Goal: Transaction & Acquisition: Subscribe to service/newsletter

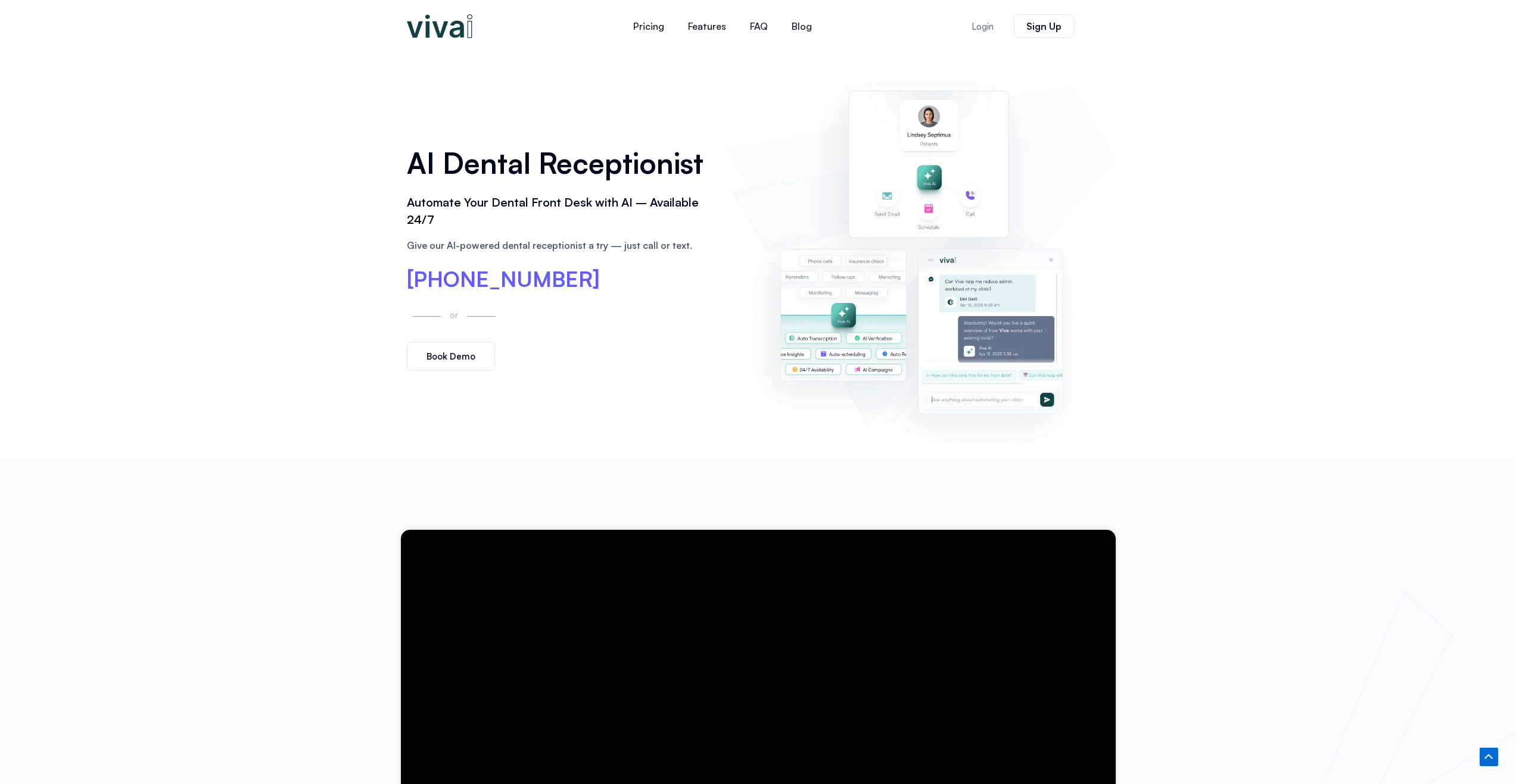
scroll to position [417, 0]
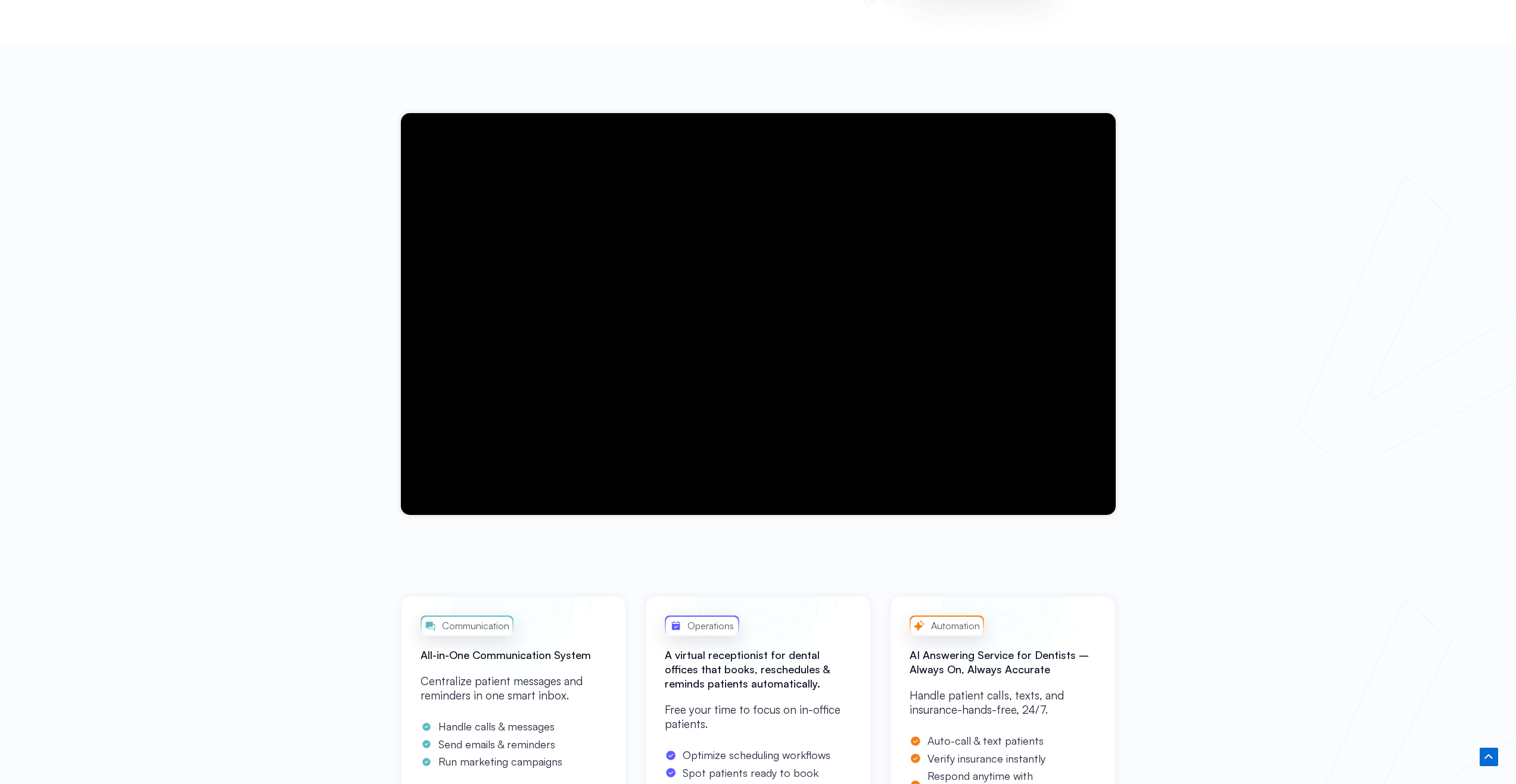
click at [1360, 202] on div at bounding box center [758, 313] width 1516 height 540
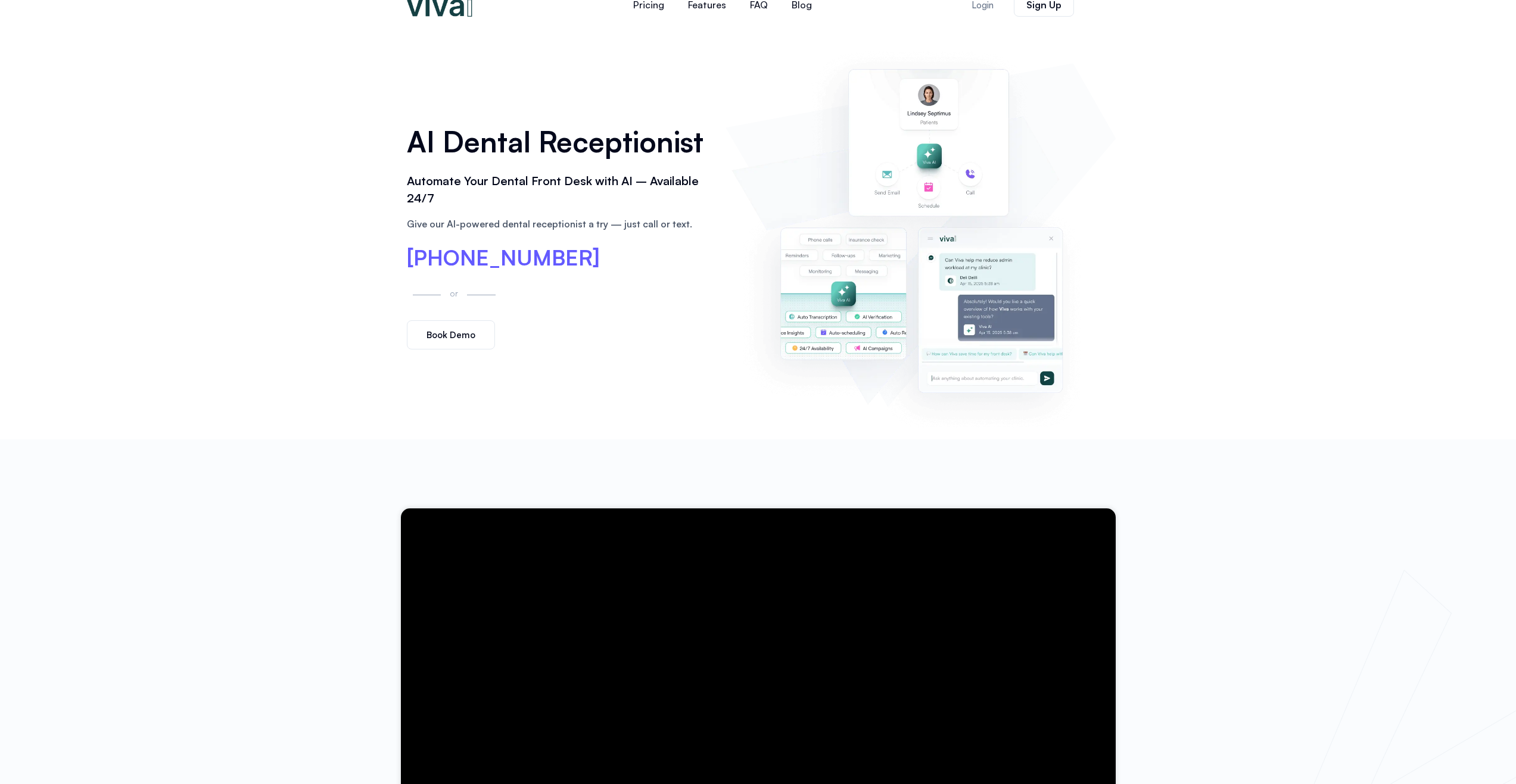
scroll to position [0, 0]
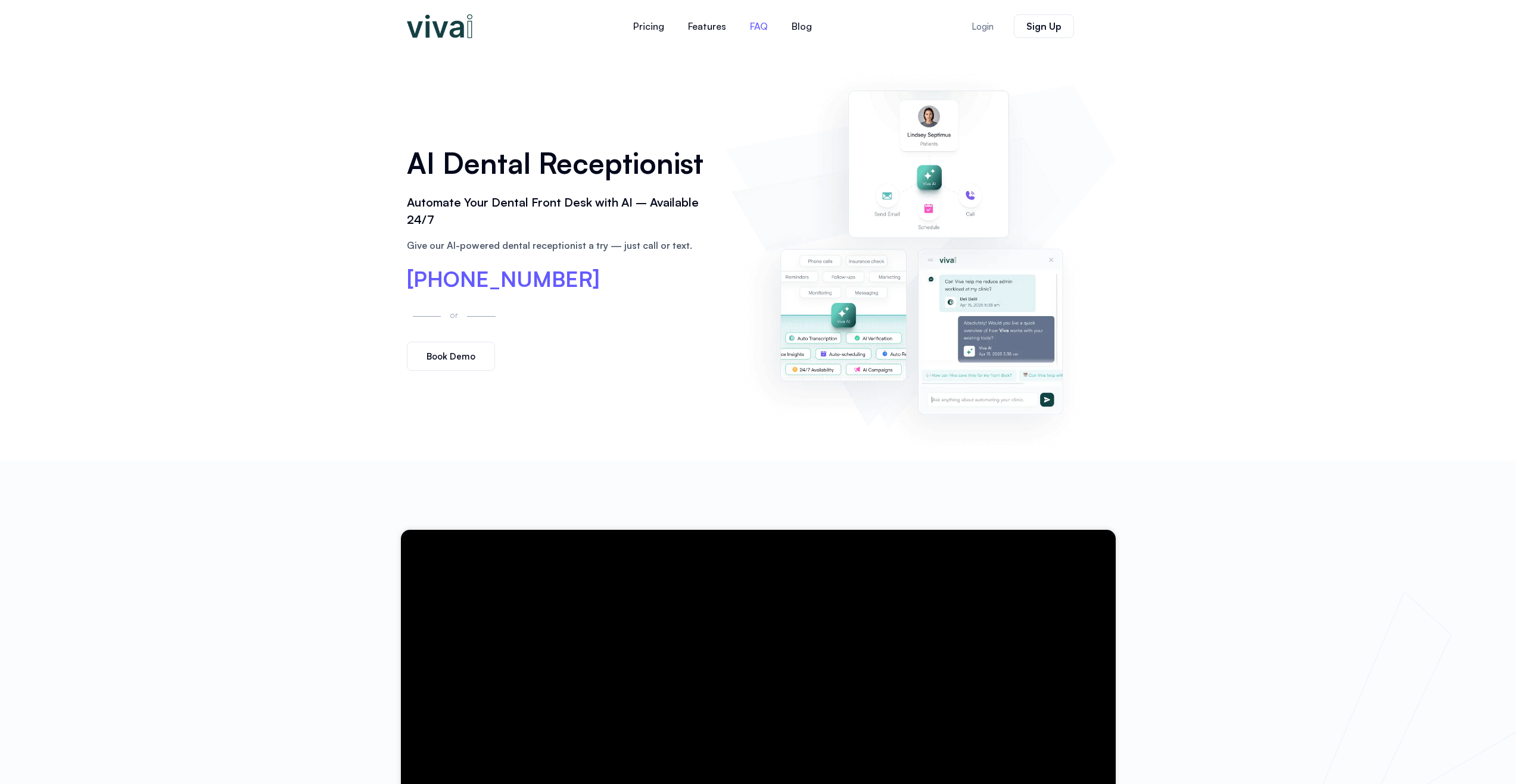
click at [758, 26] on link "FAQ" at bounding box center [758, 26] width 42 height 29
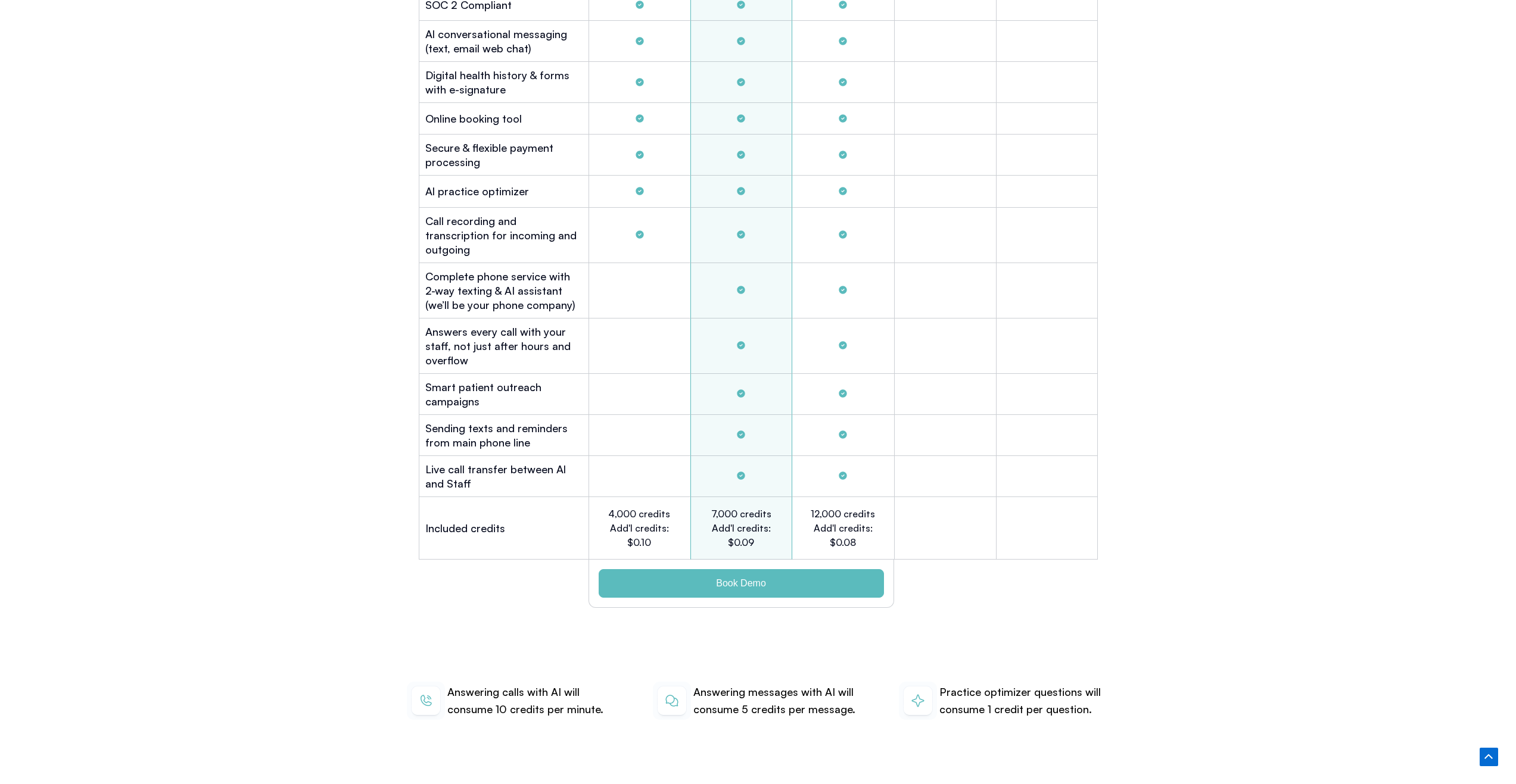
scroll to position [3524, 0]
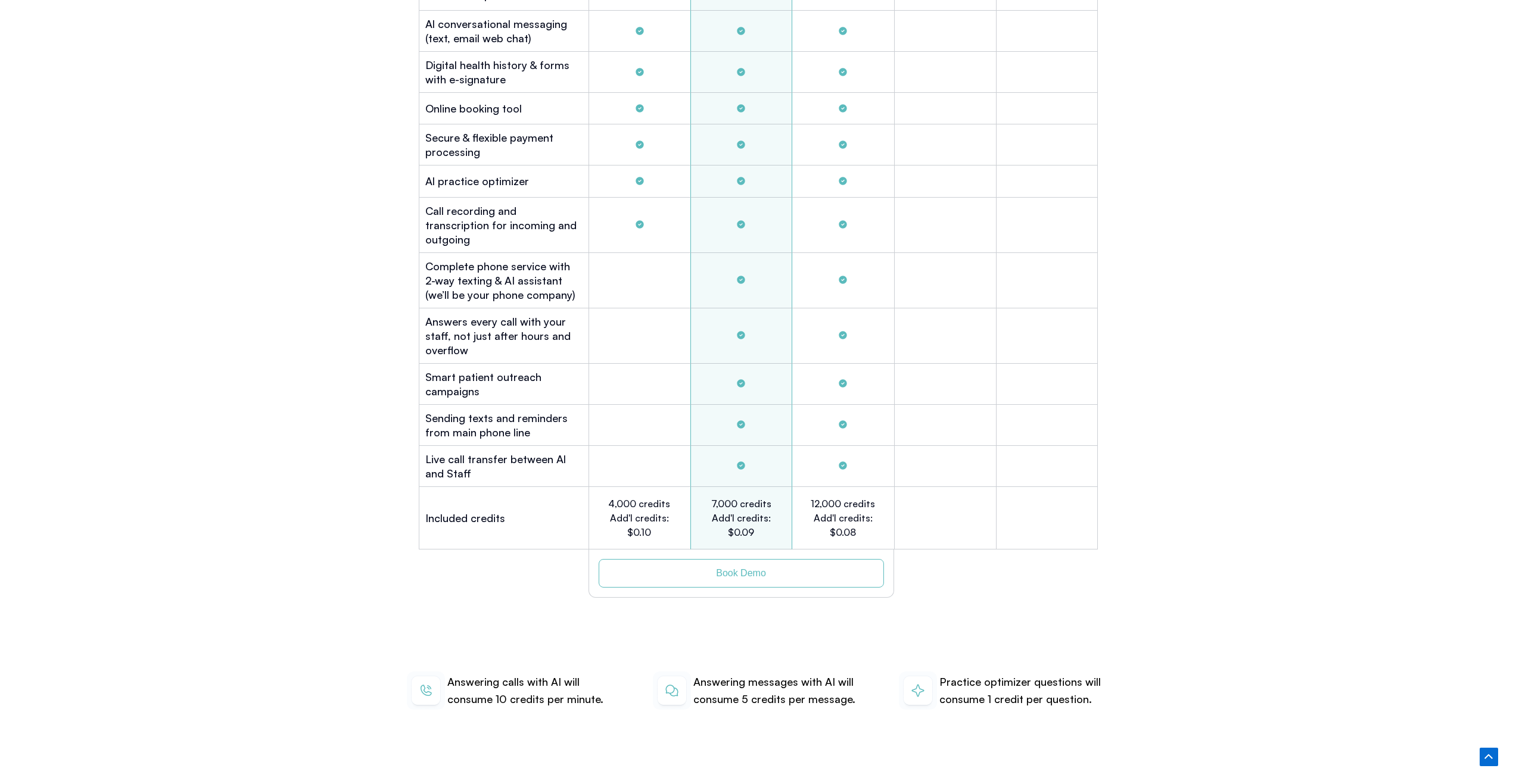
click at [732, 569] on span "Book Demo" at bounding box center [741, 573] width 50 height 10
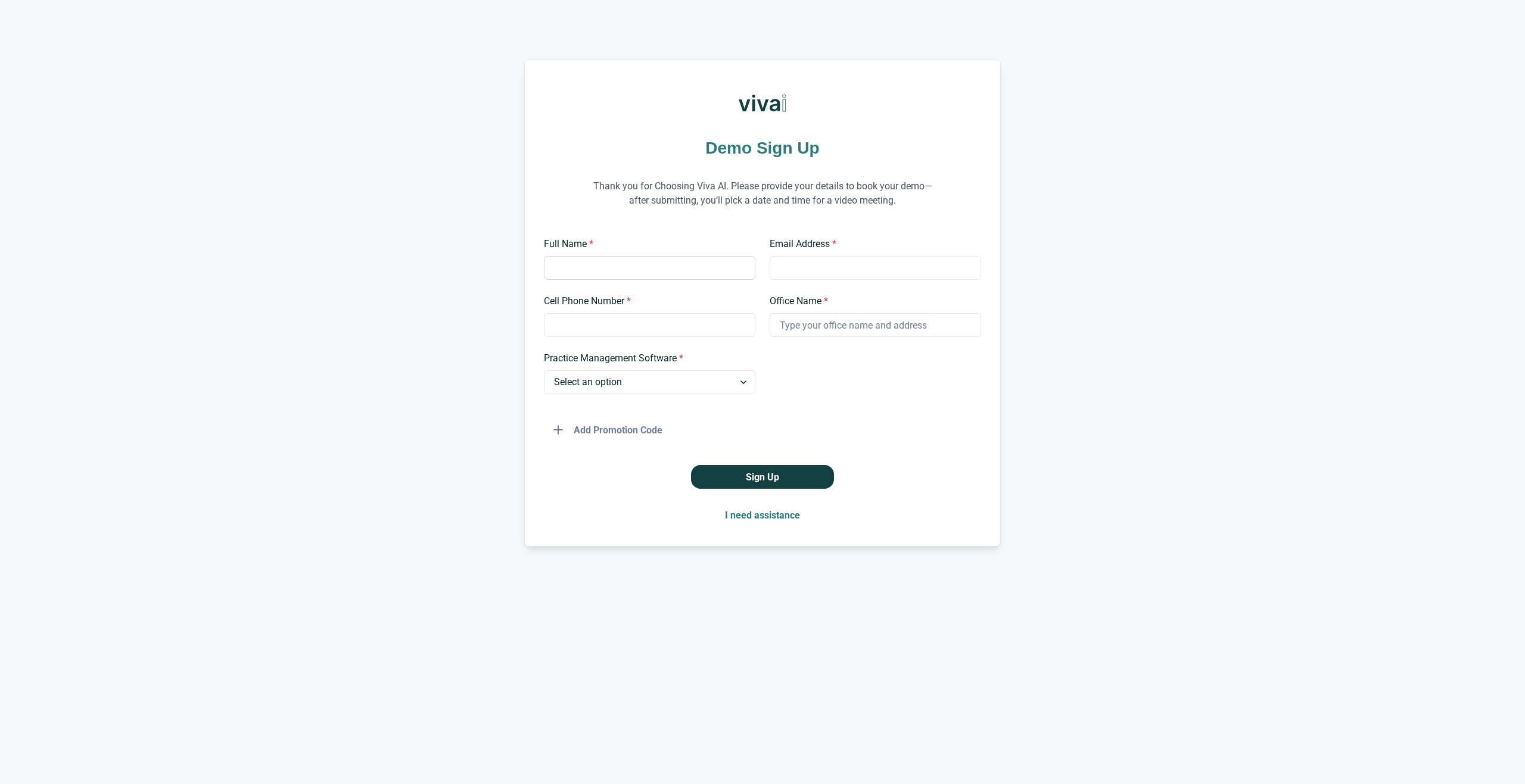
click at [609, 265] on input "Full Name *" at bounding box center [649, 268] width 212 height 24
type input "JEFFREY SUSMAN"
type input "dentist@throgsneckdental.com"
type input "5512650794"
type input "THROGS NECK DENTAL"
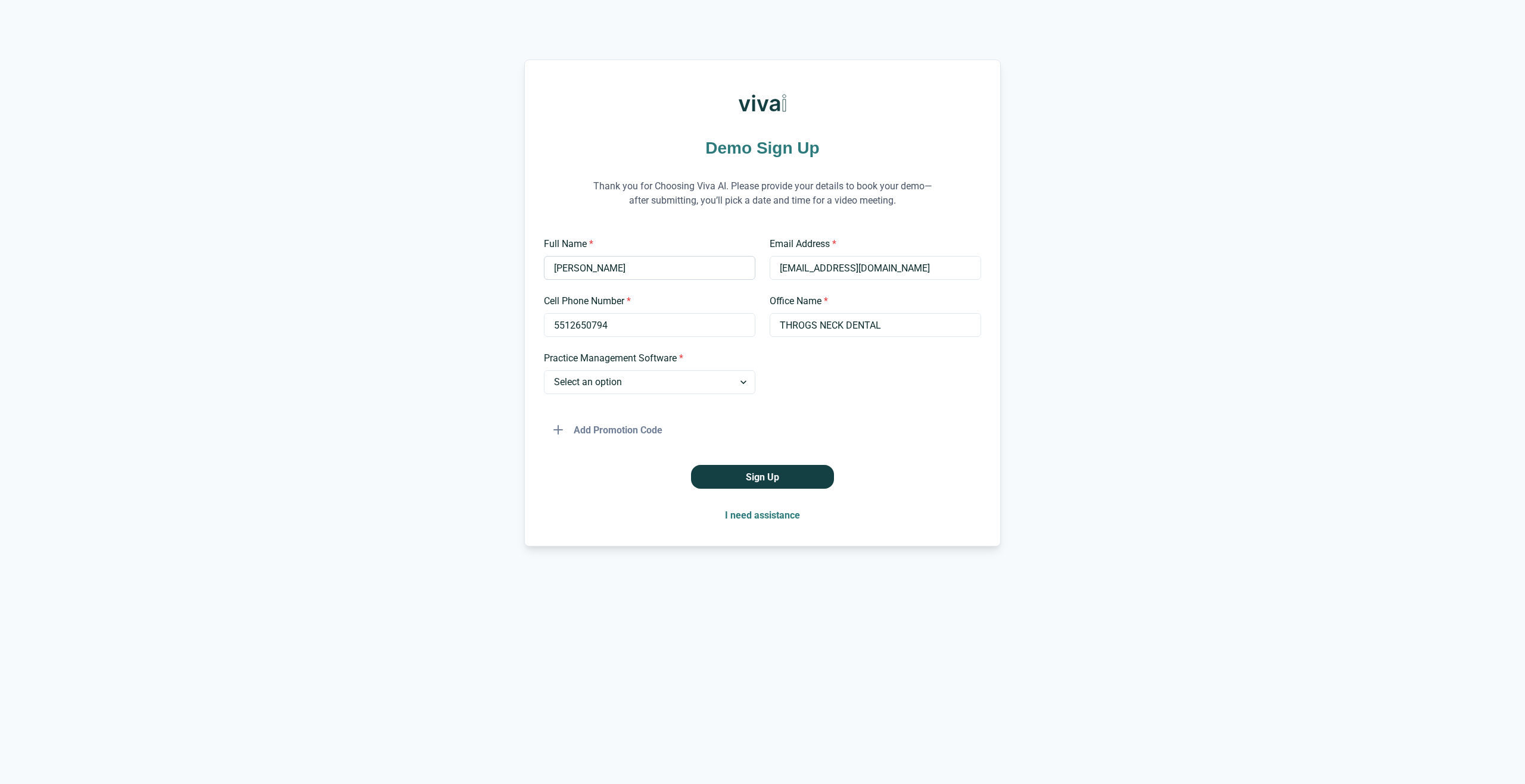
drag, startPoint x: 649, startPoint y: 271, endPoint x: 546, endPoint y: 274, distance: 103.0
click at [546, 274] on input "JEFFREY SUSMAN" at bounding box center [649, 268] width 212 height 24
type input "Jeffrey Susman"
click at [521, 364] on div "Demo Sign Up Thank you for Choosing Viva AI. Please provide your details to boo…" at bounding box center [762, 303] width 1525 height 487
drag, startPoint x: 778, startPoint y: 271, endPoint x: 938, endPoint y: 271, distance: 160.0
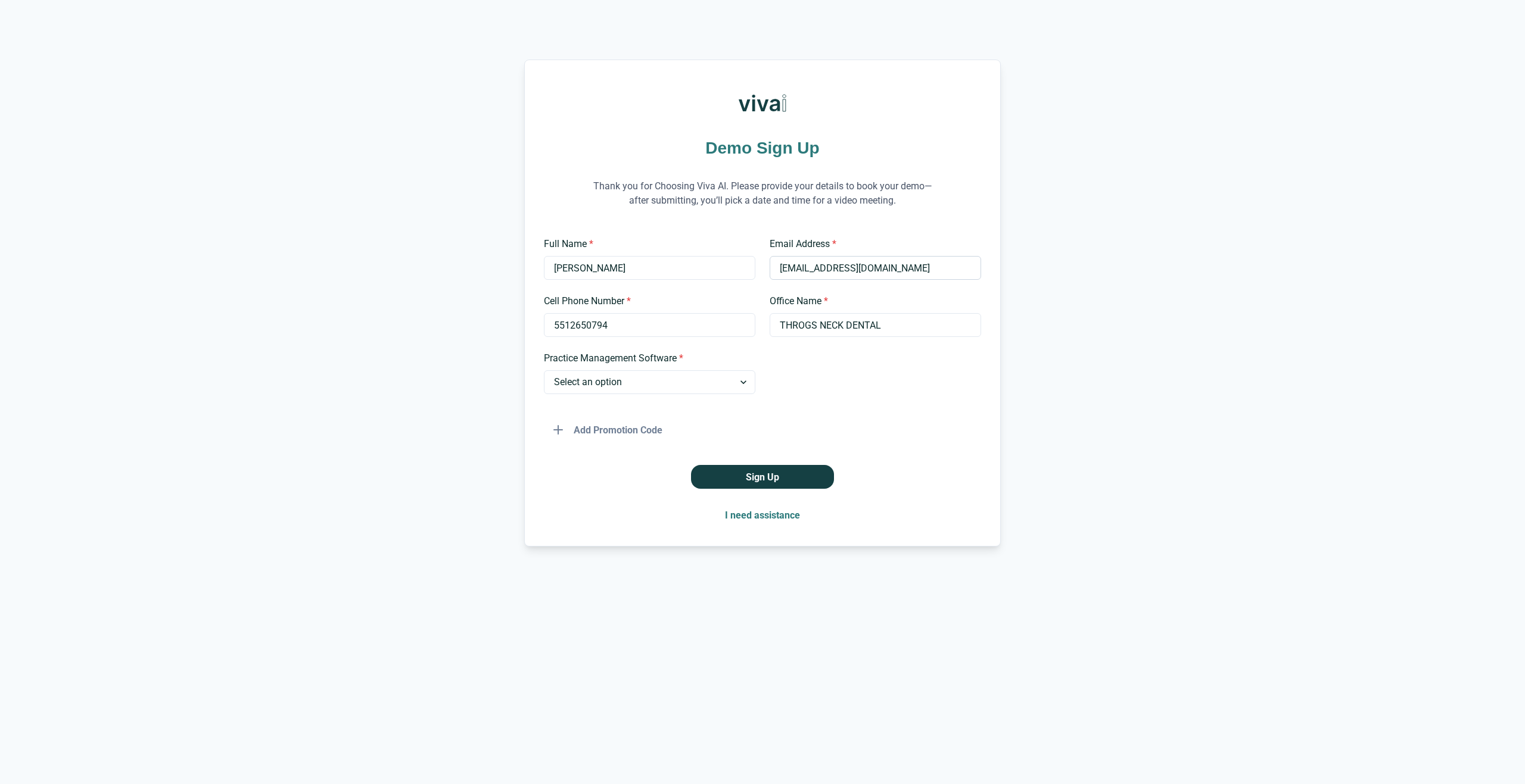
click at [938, 271] on input "dentist@throgsneckdental.com" at bounding box center [875, 268] width 212 height 24
type input "throgsneckdental100@gmail.com"
click at [886, 325] on input "THROGS NECK DENTAL" at bounding box center [875, 325] width 212 height 24
drag, startPoint x: 886, startPoint y: 322, endPoint x: 756, endPoint y: 336, distance: 130.8
click at [758, 336] on div "Full Name * Jeffrey Susman Email Address * throgsneckdental100@gmail.com Cell P…" at bounding box center [762, 338] width 437 height 204
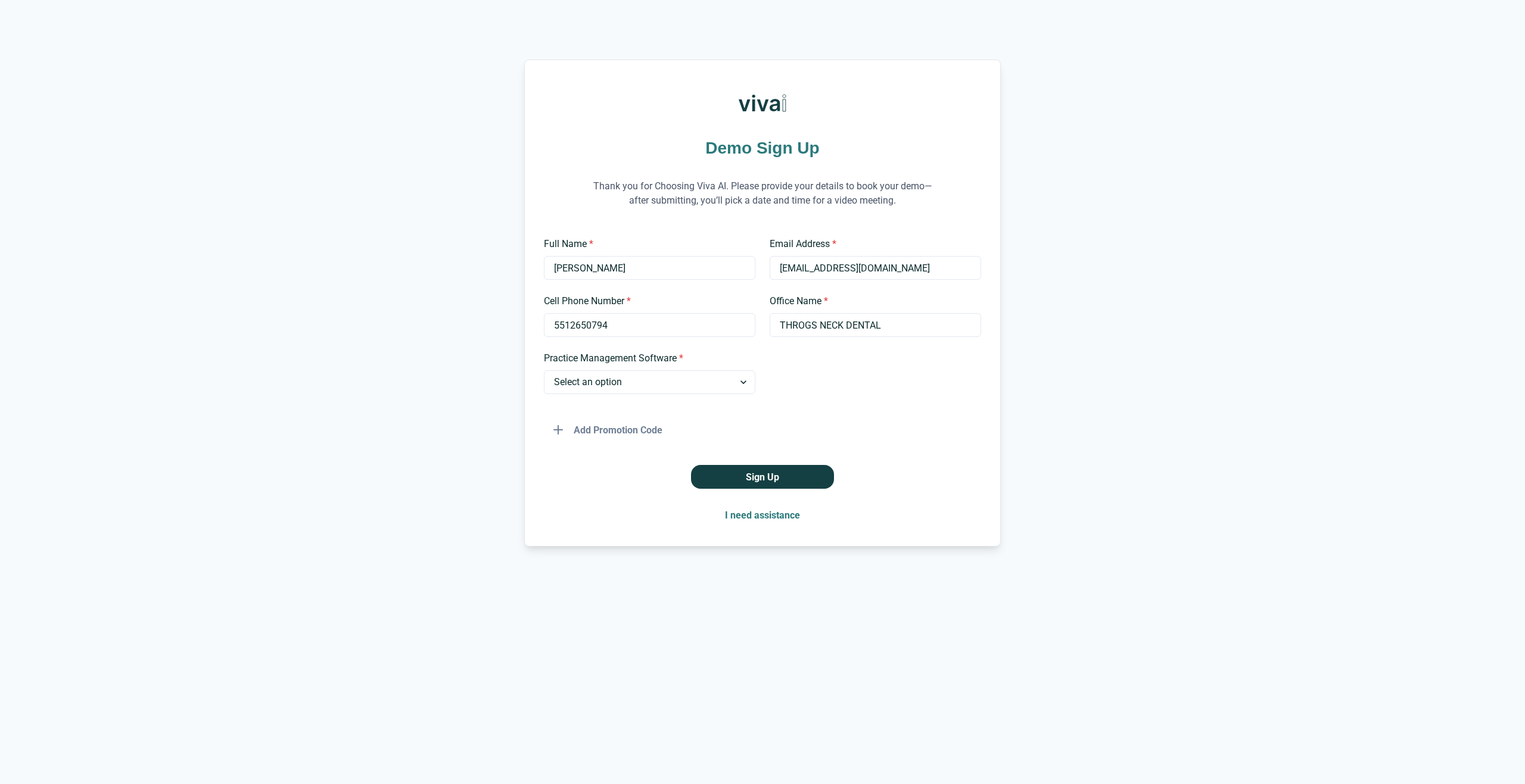
type input "Throgs Neck Dental Office"
click at [633, 387] on select "Select an option Dentrix Open Dental EagleSoft Denticon Other" at bounding box center [649, 382] width 212 height 24
select select "Other"
click at [544, 371] on select "Select an option Dentrix Open Dental EagleSoft Denticon Other" at bounding box center [649, 382] width 212 height 24
click at [812, 356] on label "Please Specify *" at bounding box center [871, 358] width 205 height 14
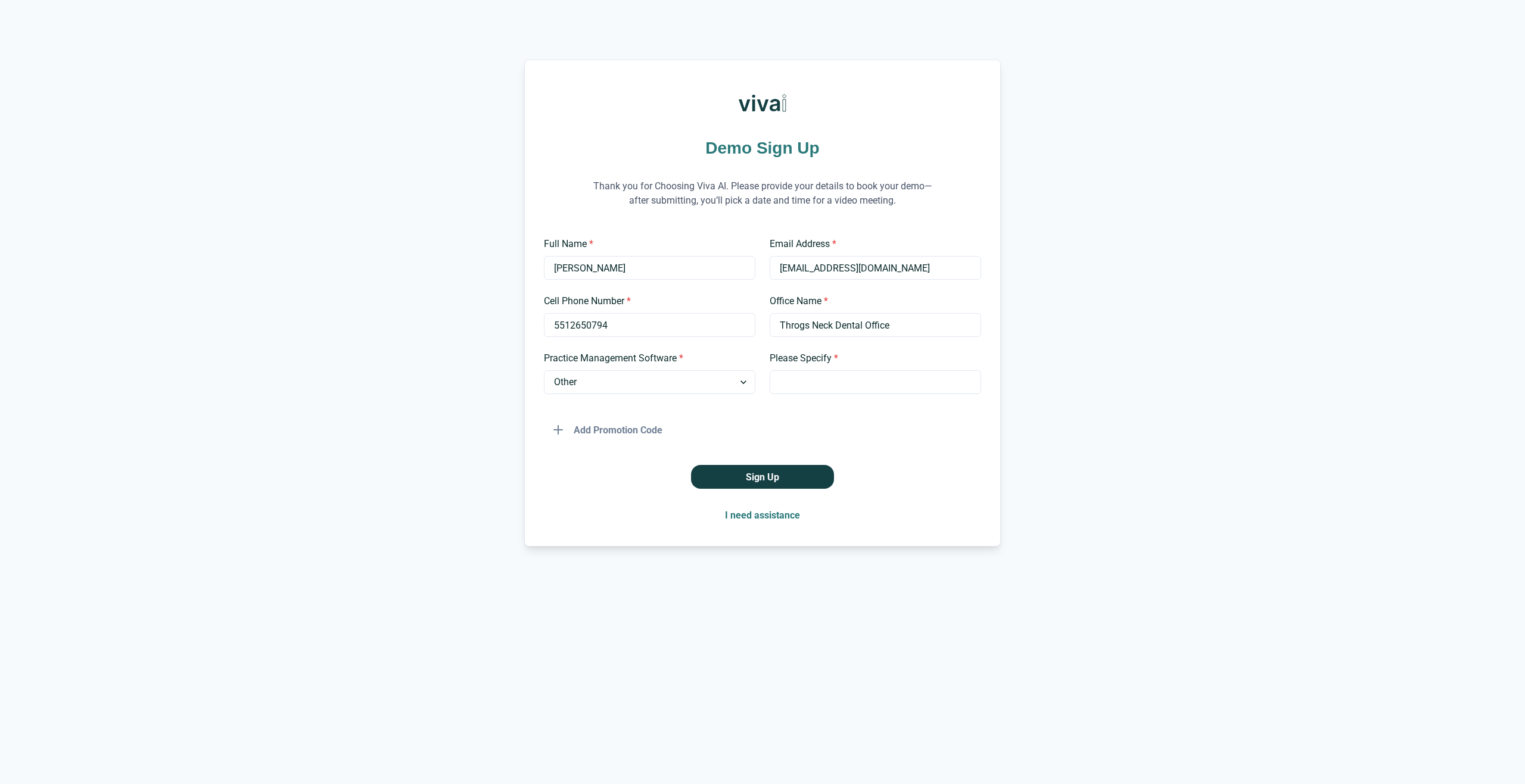
click at [812, 371] on input "Please Specify *" at bounding box center [875, 382] width 212 height 24
type input "curve"
click at [646, 382] on select "Select an option Dentrix Open Dental EagleSoft Denticon Other" at bounding box center [649, 382] width 212 height 24
click at [765, 476] on button "Sign Up" at bounding box center [762, 477] width 143 height 24
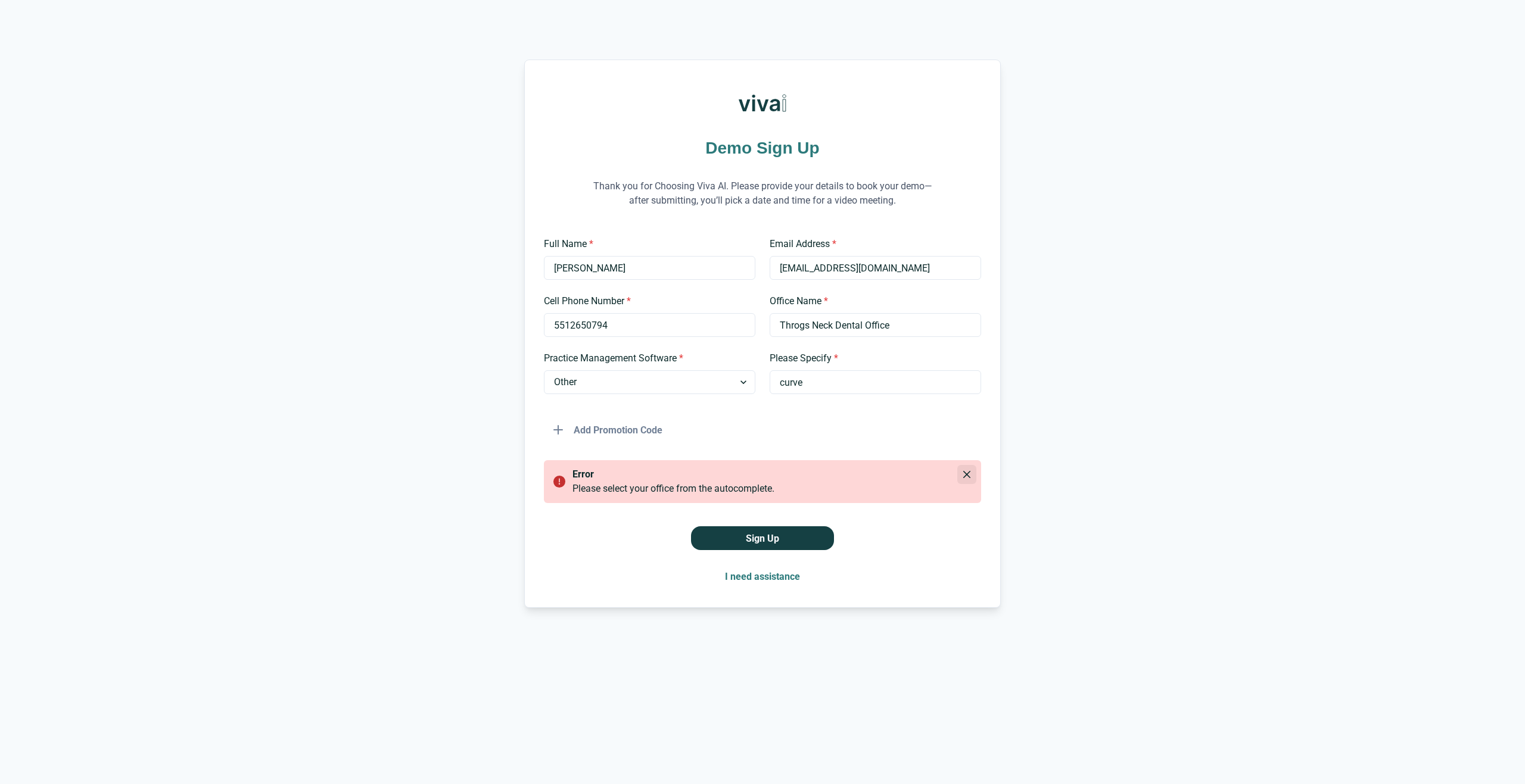
click at [965, 474] on icon "Close" at bounding box center [967, 474] width 7 height 7
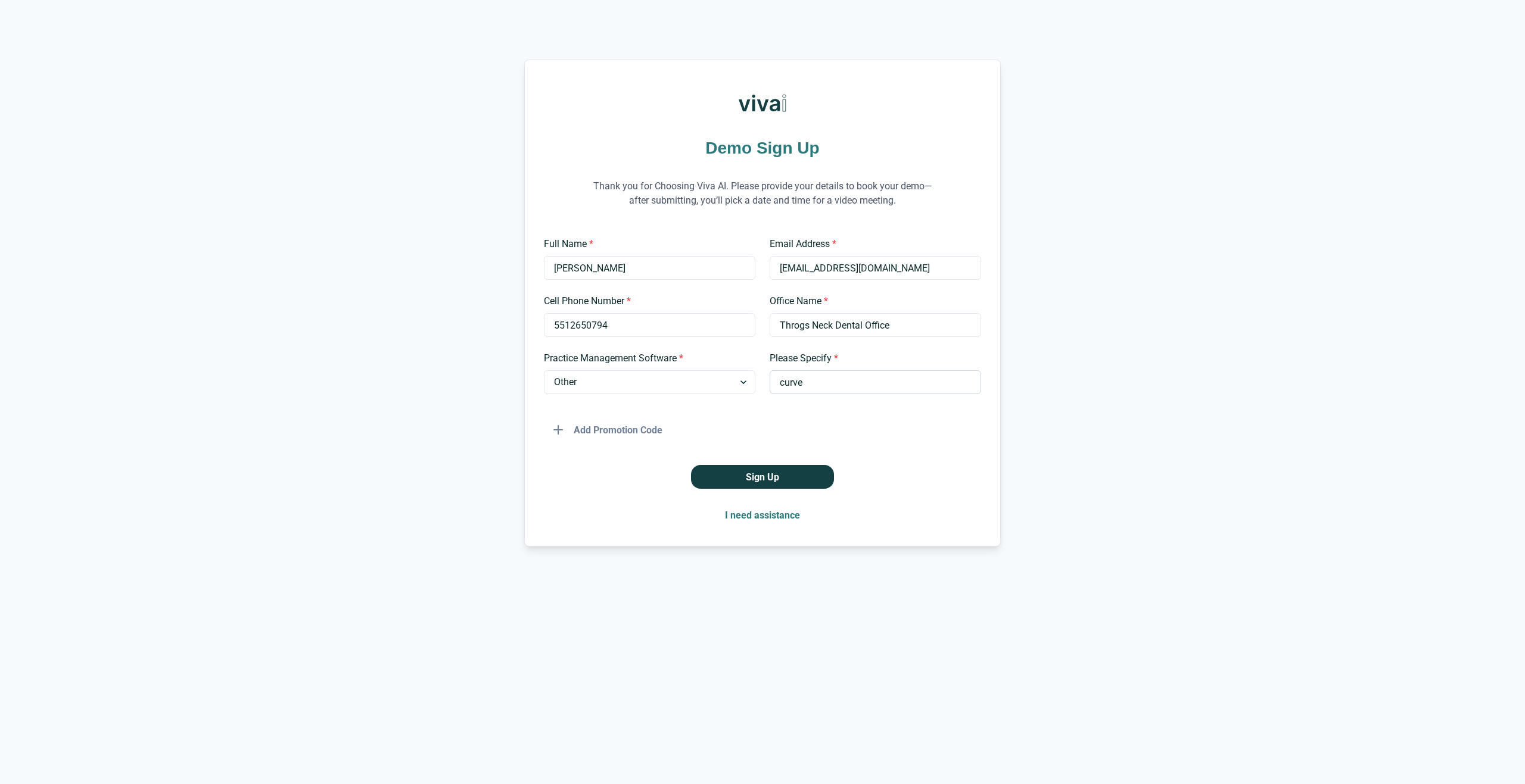
click at [830, 387] on input "curve" at bounding box center [875, 382] width 212 height 24
click at [745, 382] on select "Select an option Dentrix Open Dental EagleSoft Denticon Other" at bounding box center [649, 382] width 212 height 24
click at [794, 413] on div "Add Promotion Code" at bounding box center [762, 424] width 437 height 33
click at [901, 324] on input "Throgs Neck Dental Office" at bounding box center [875, 325] width 212 height 24
type input "Throgs Neck Dental"
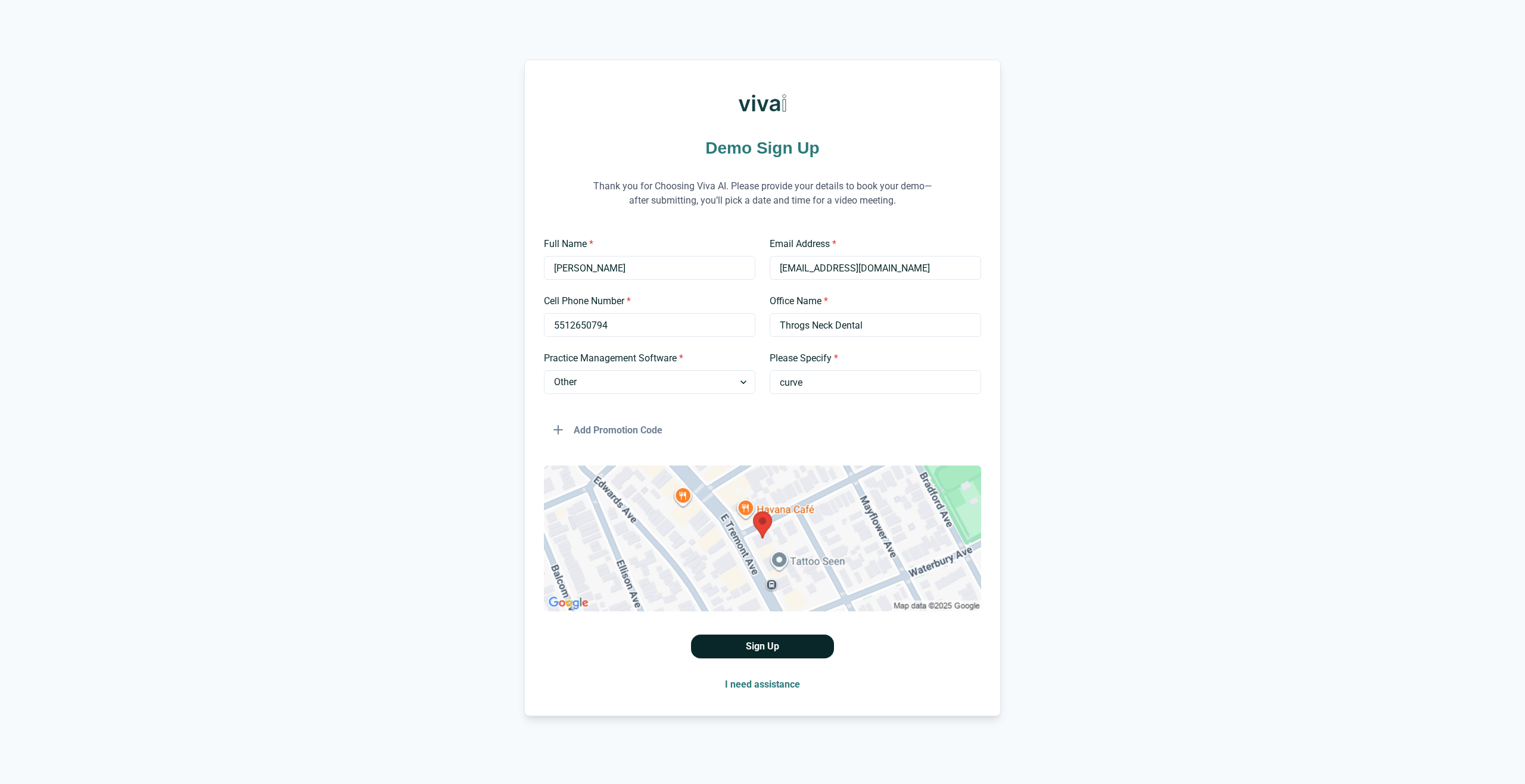
click at [758, 642] on button "Sign Up" at bounding box center [762, 646] width 143 height 24
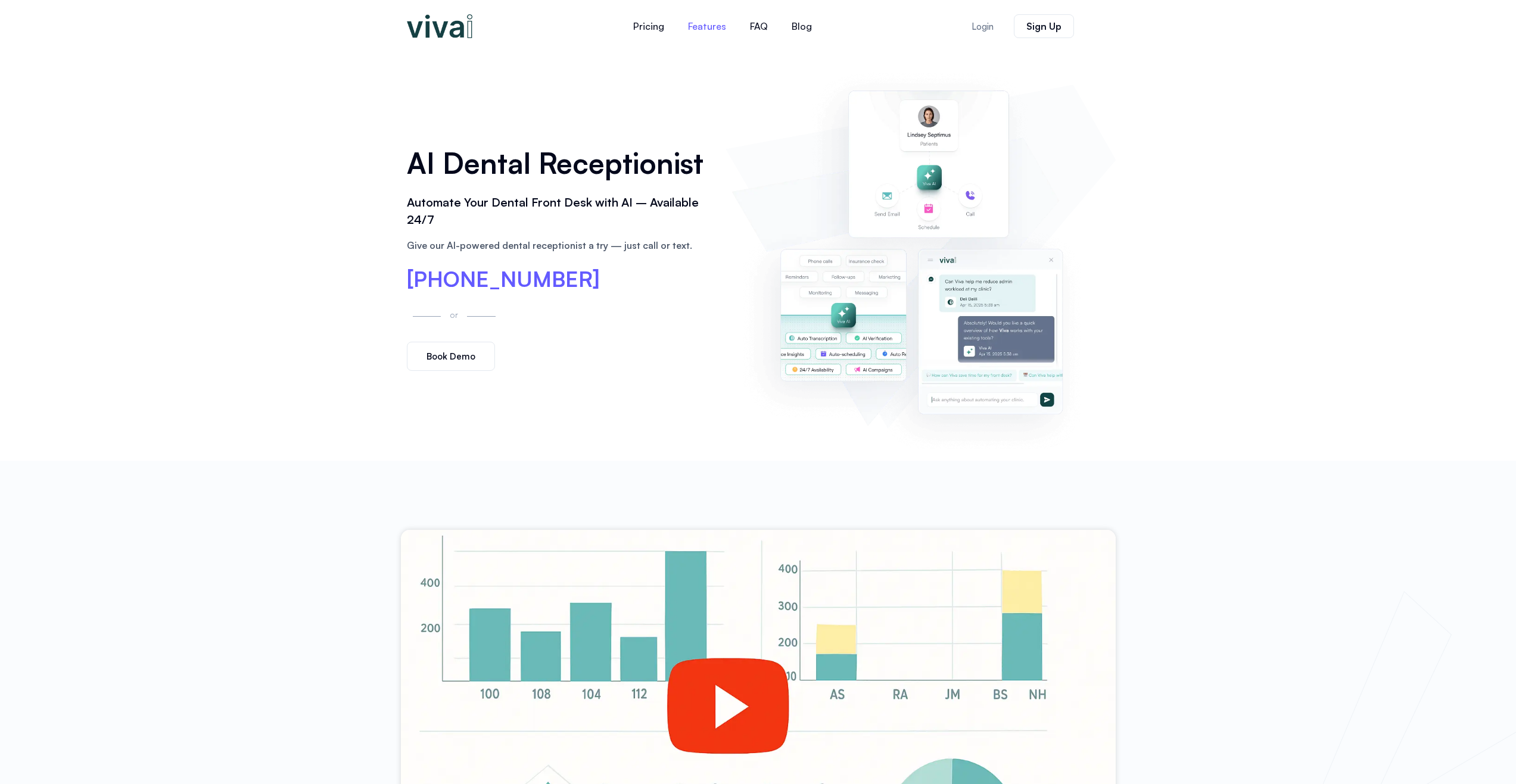
click at [703, 26] on link "Features" at bounding box center [707, 26] width 62 height 29
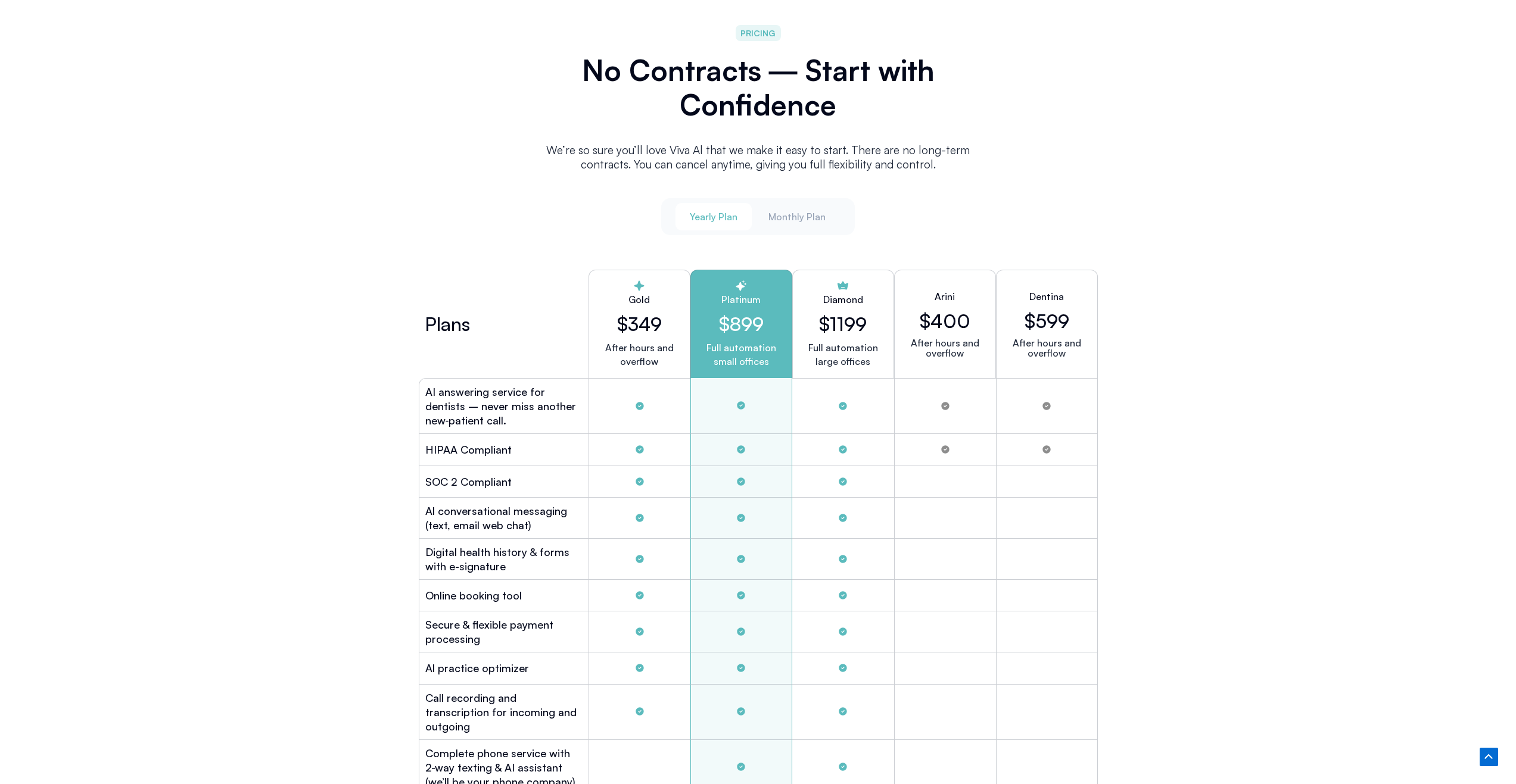
scroll to position [2989, 0]
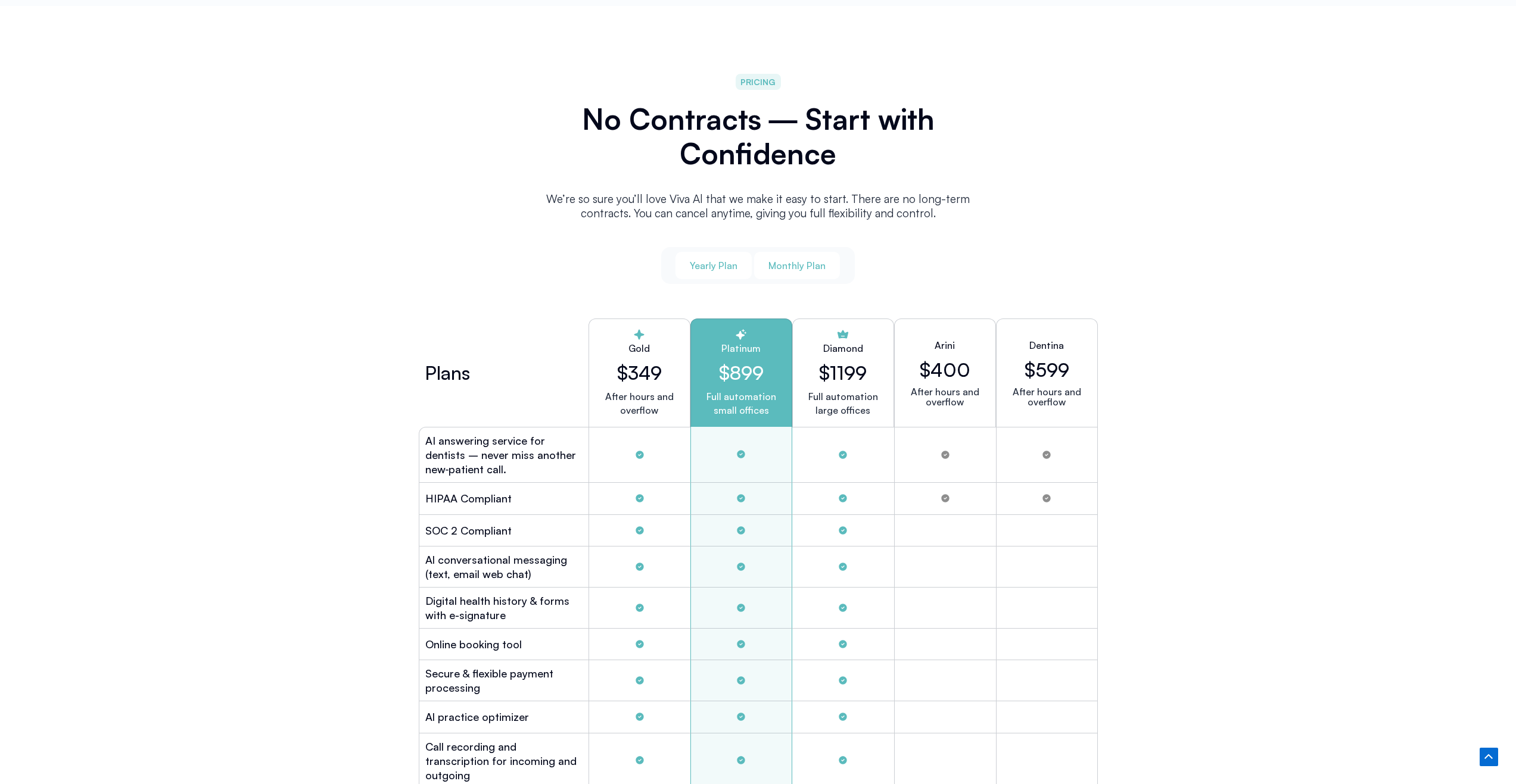
click at [776, 259] on span "Monthly Plan" at bounding box center [797, 265] width 57 height 13
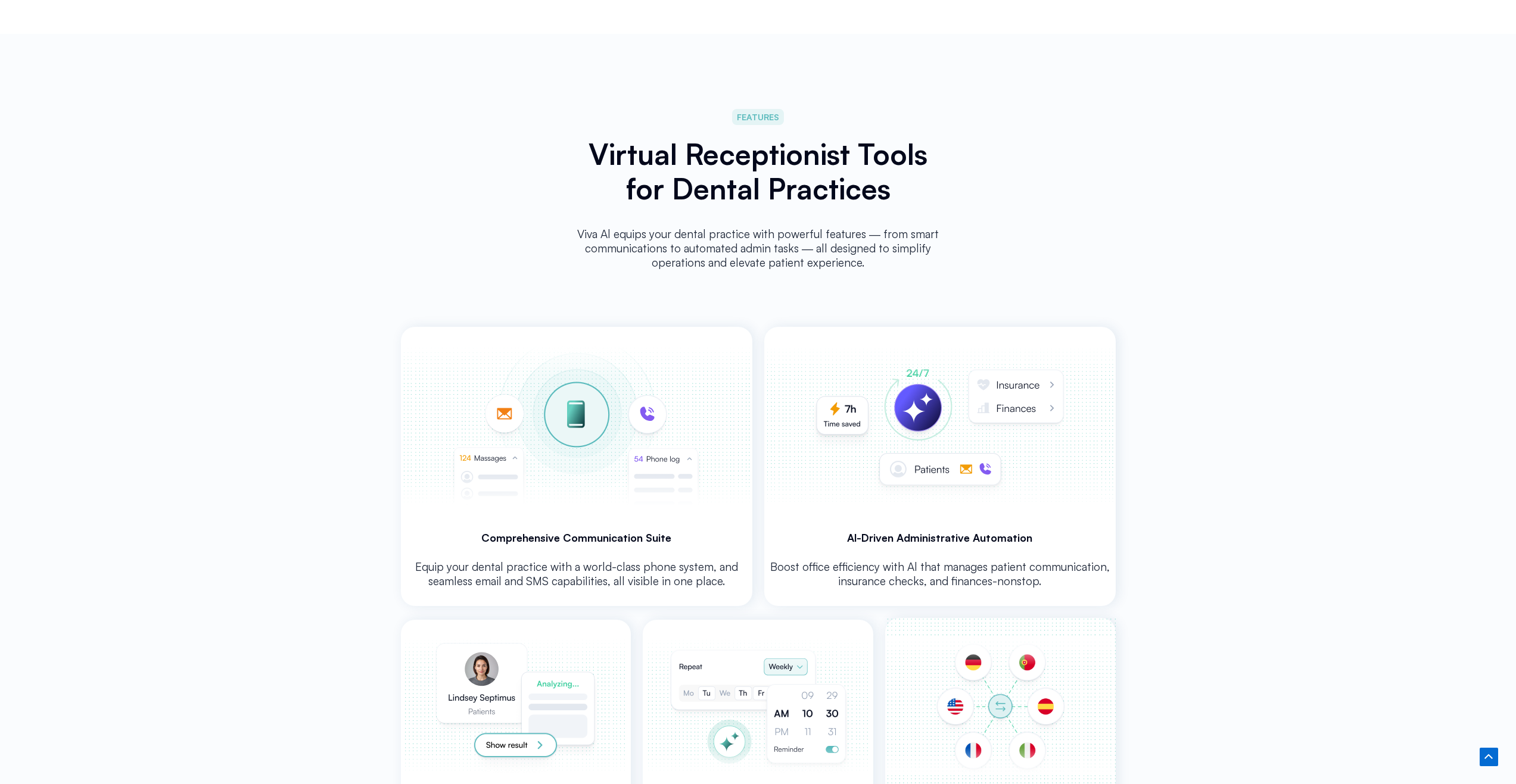
scroll to position [2037, 0]
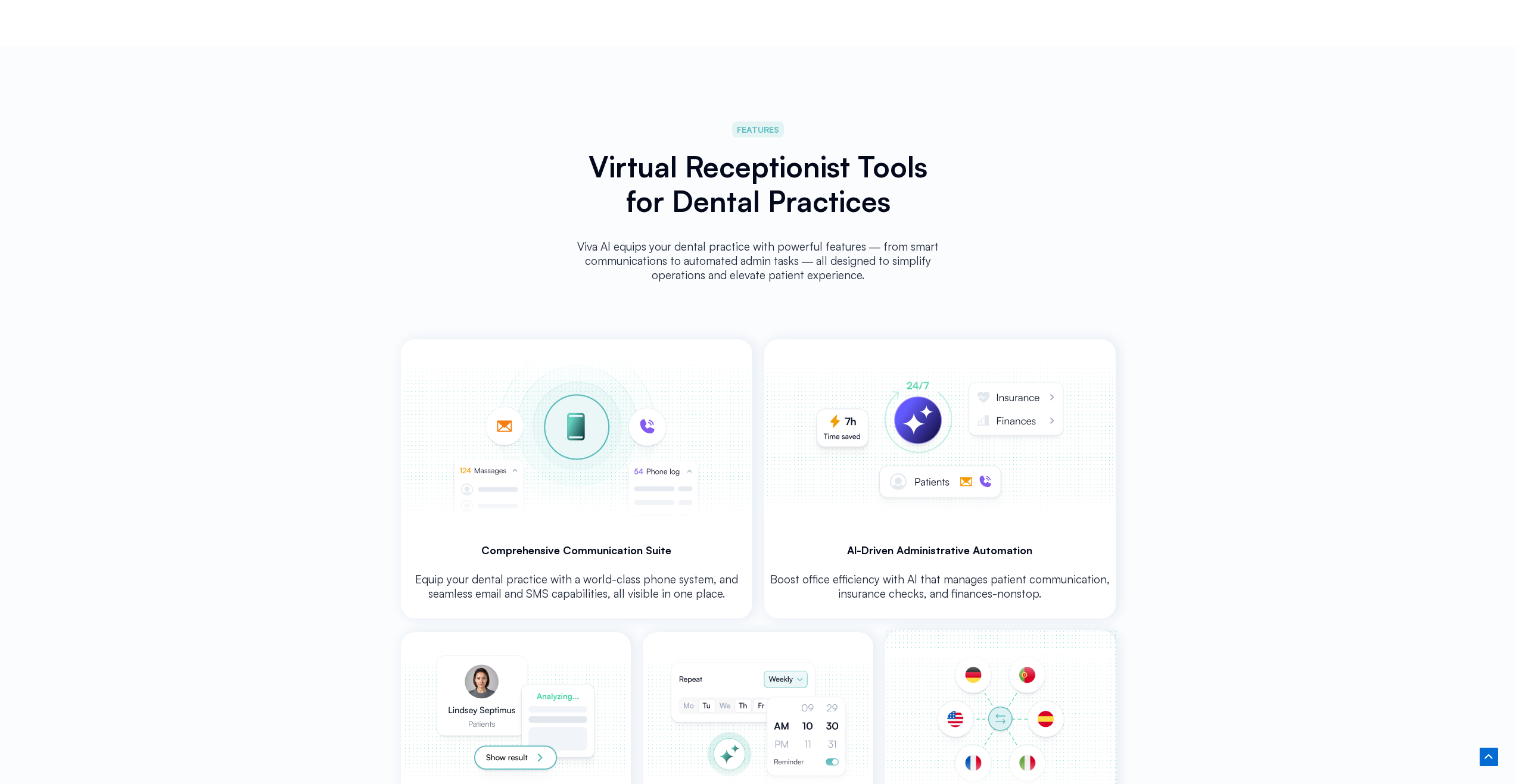
click at [1053, 394] on img at bounding box center [939, 438] width 348 height 197
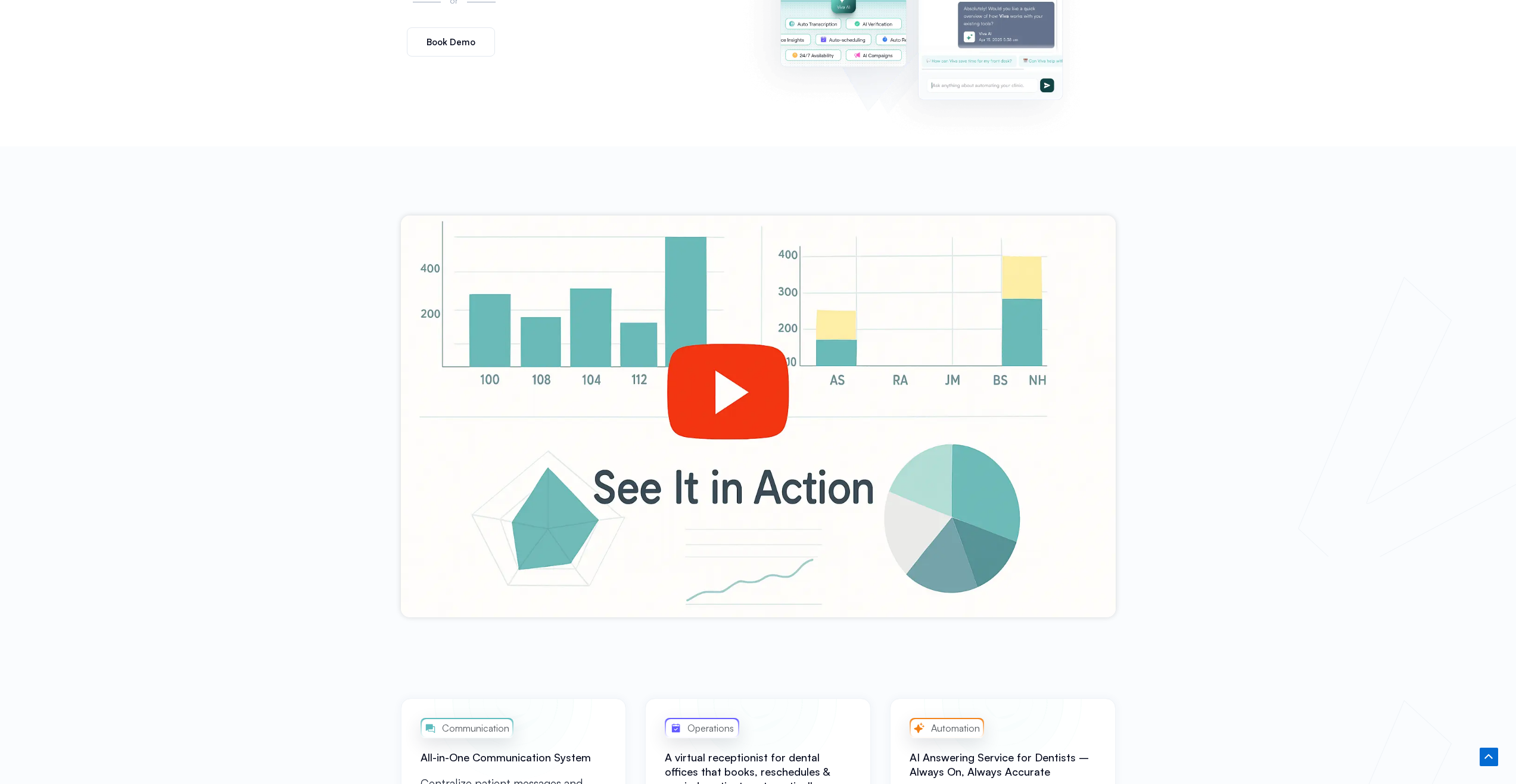
scroll to position [310, 0]
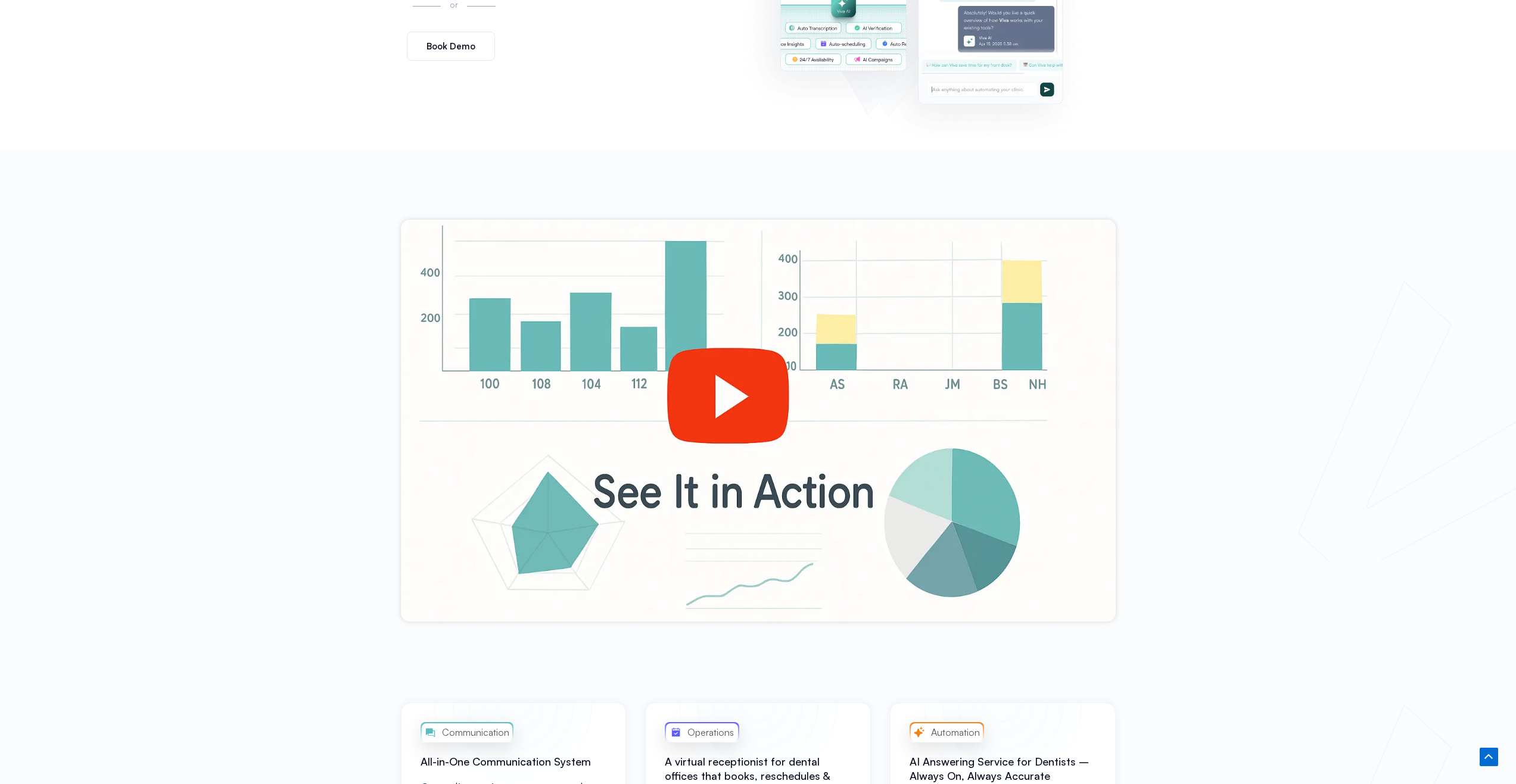
click at [723, 397] on div at bounding box center [758, 421] width 715 height 402
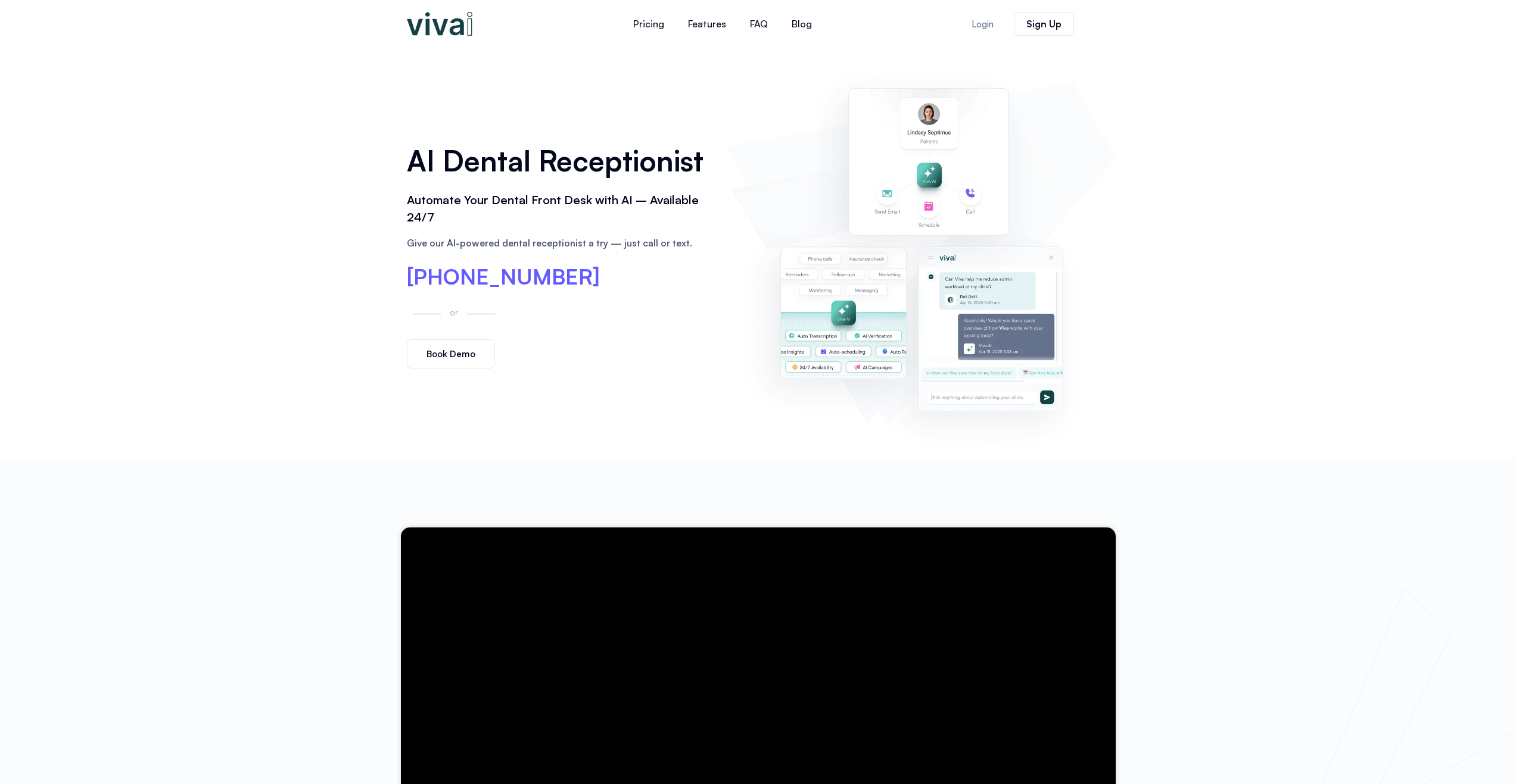
scroll to position [0, 0]
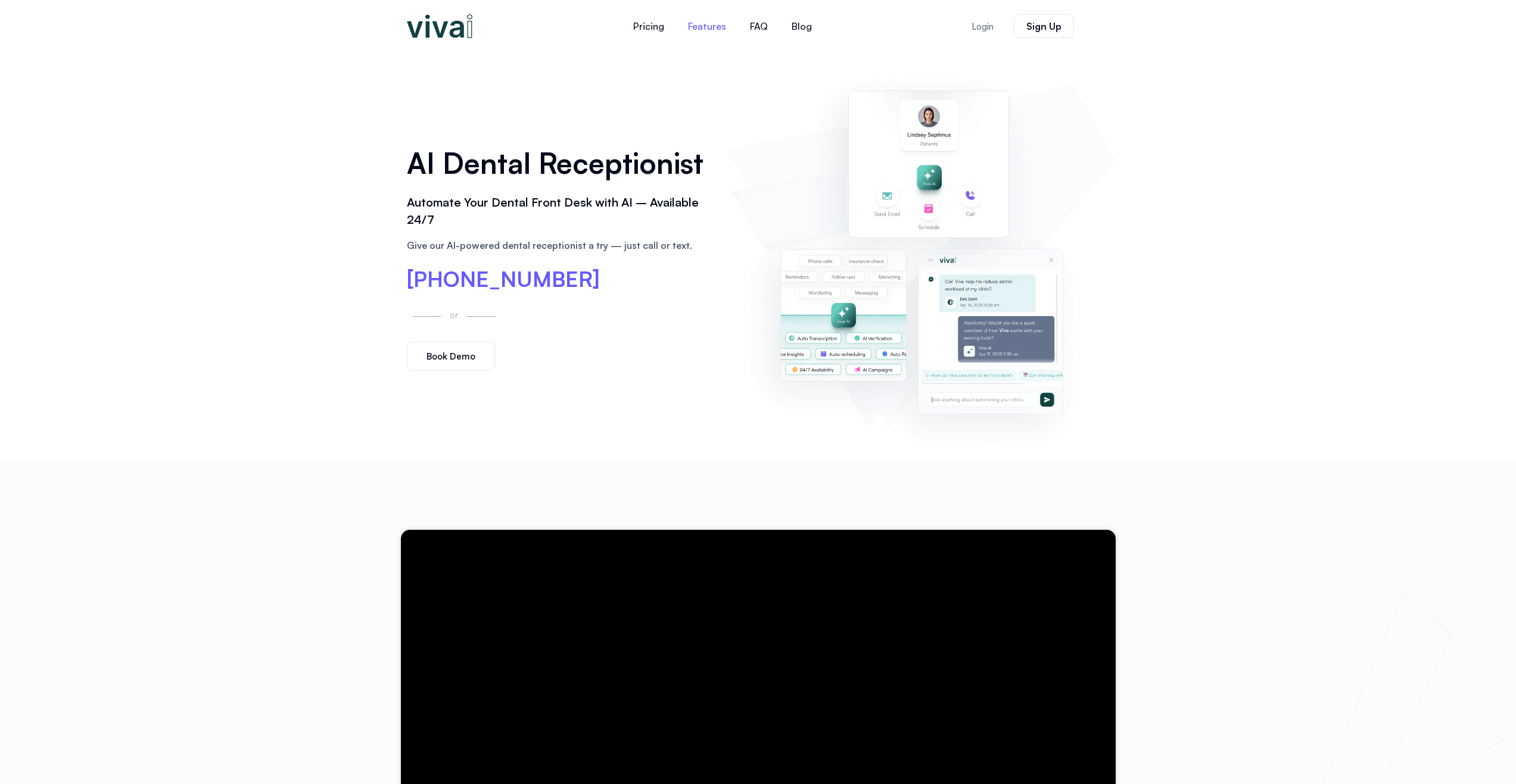
click at [707, 29] on link "Features" at bounding box center [707, 26] width 62 height 29
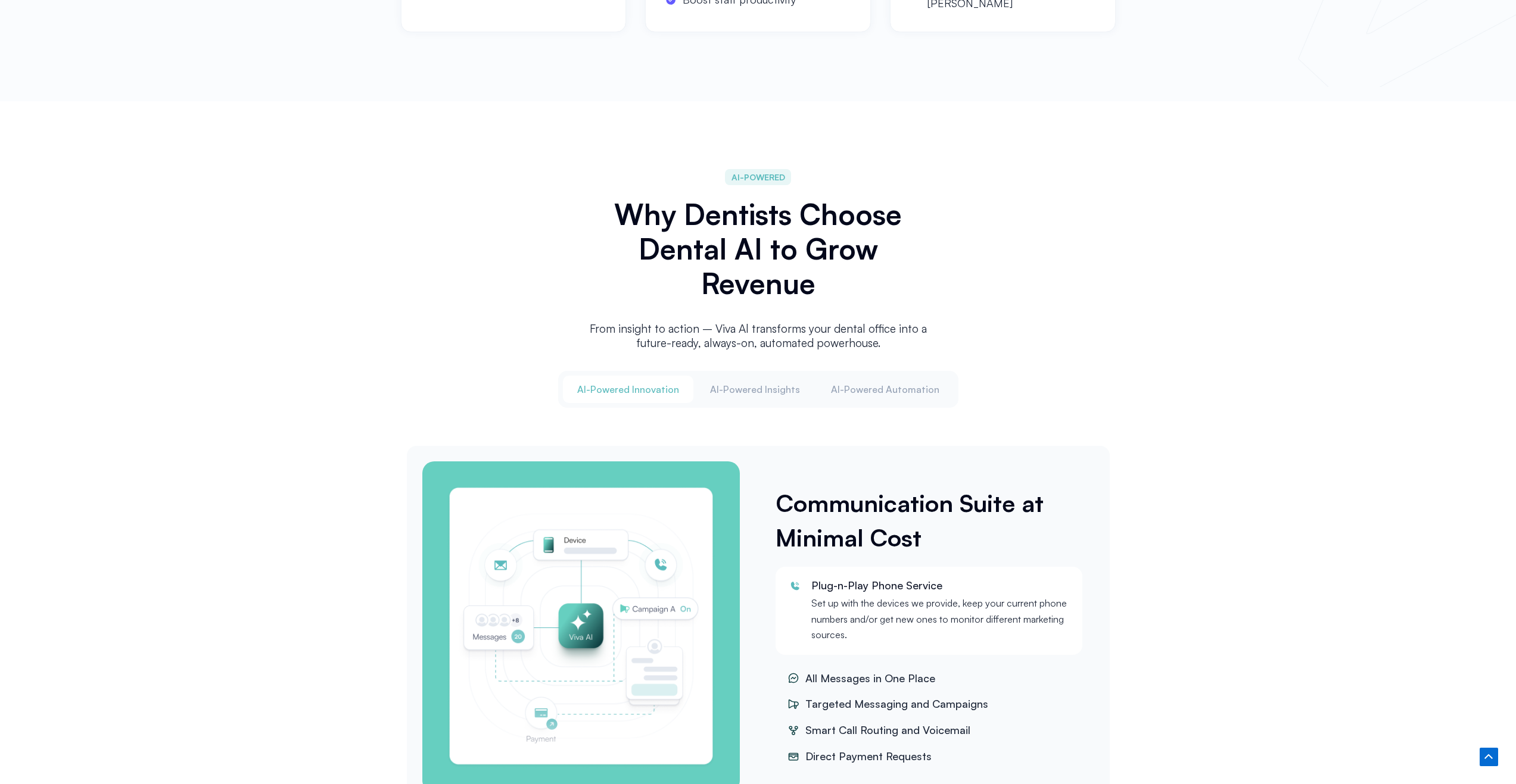
scroll to position [1187, 0]
